Goal: Task Accomplishment & Management: Manage account settings

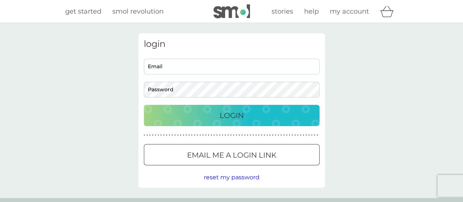
click at [224, 69] on input "Email" at bounding box center [232, 67] width 176 height 16
type input "xand_rogers@hotmail.com"
click at [144, 105] on button "Login" at bounding box center [232, 115] width 176 height 21
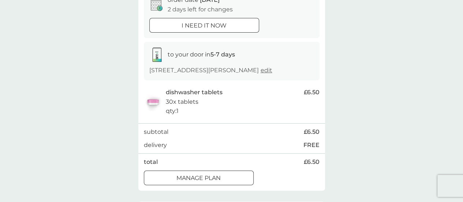
scroll to position [110, 0]
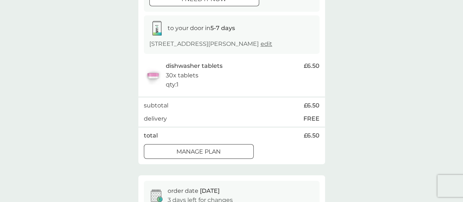
click at [207, 151] on div at bounding box center [207, 151] width 1 height 1
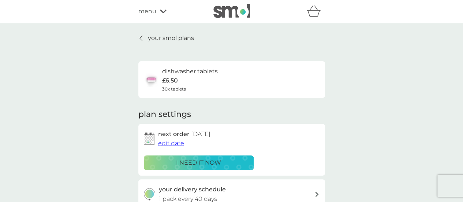
click at [170, 142] on span "edit date" at bounding box center [171, 143] width 26 height 7
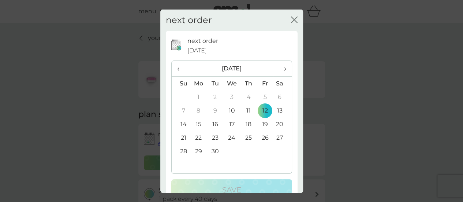
click at [228, 139] on td "24" at bounding box center [231, 138] width 17 height 14
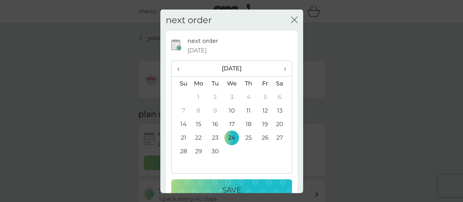
click at [244, 182] on button "Save" at bounding box center [231, 189] width 121 height 21
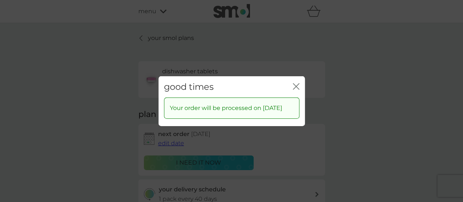
click at [299, 83] on icon "close" at bounding box center [296, 86] width 7 height 7
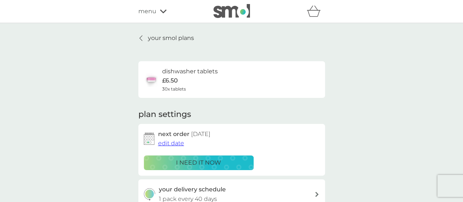
click at [135, 37] on div "your smol plans dishwasher tablets £6.50 30x tablets plan settings next order […" at bounding box center [232, 197] width 198 height 329
click at [161, 38] on p "your smol plans" at bounding box center [171, 38] width 46 height 10
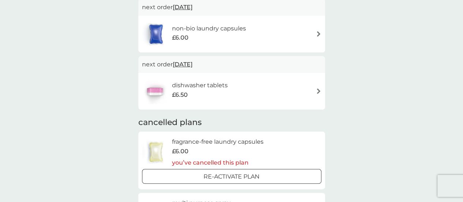
scroll to position [110, 0]
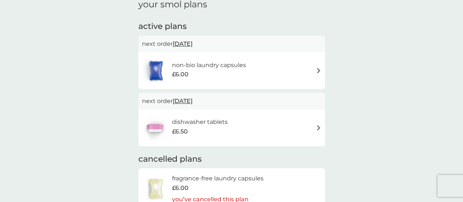
click at [216, 68] on h6 "non-bio laundry capsules" at bounding box center [209, 65] width 74 height 10
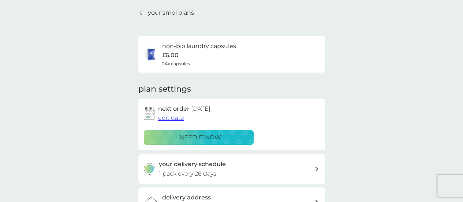
scroll to position [37, 0]
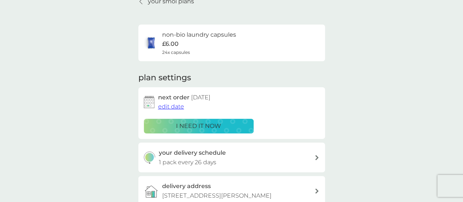
click at [164, 105] on span "edit date" at bounding box center [171, 106] width 26 height 7
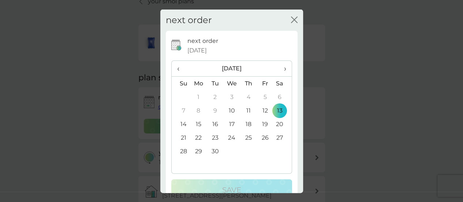
click at [214, 136] on td "23" at bounding box center [215, 138] width 16 height 14
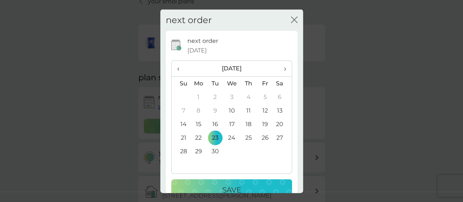
click at [248, 182] on button "Save" at bounding box center [231, 189] width 121 height 21
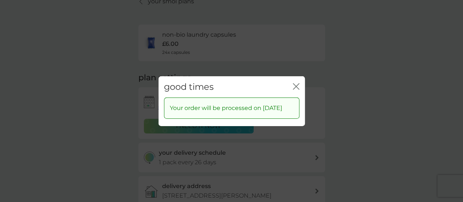
drag, startPoint x: 300, startPoint y: 80, endPoint x: 169, endPoint y: 2, distance: 152.2
click at [298, 79] on div "good times close" at bounding box center [232, 87] width 146 height 22
click at [296, 83] on icon "close" at bounding box center [296, 86] width 7 height 7
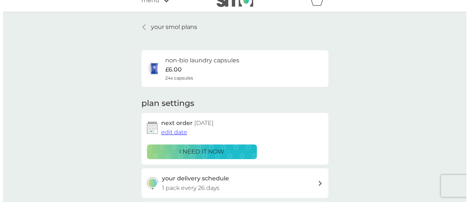
scroll to position [0, 0]
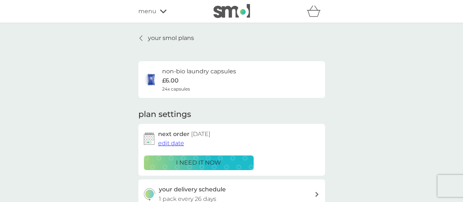
click at [153, 12] on span "menu" at bounding box center [147, 12] width 18 height 10
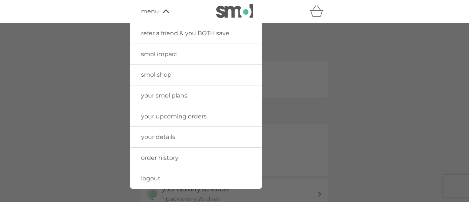
click at [168, 180] on link "logout" at bounding box center [196, 178] width 132 height 21
